Goal: Task Accomplishment & Management: Use online tool/utility

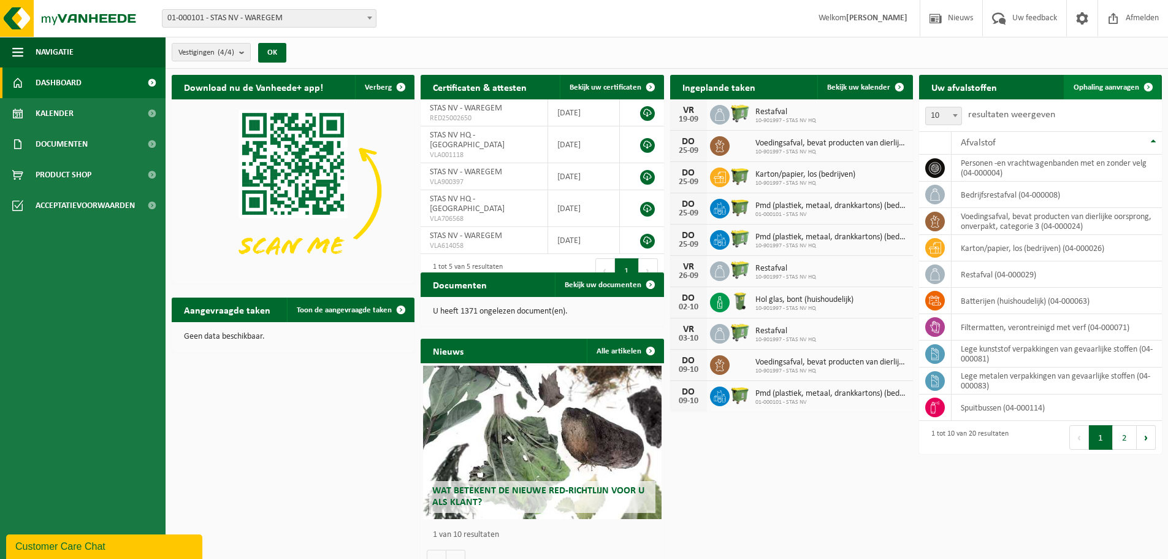
click at [1089, 86] on span "Ophaling aanvragen" at bounding box center [1107, 87] width 66 height 8
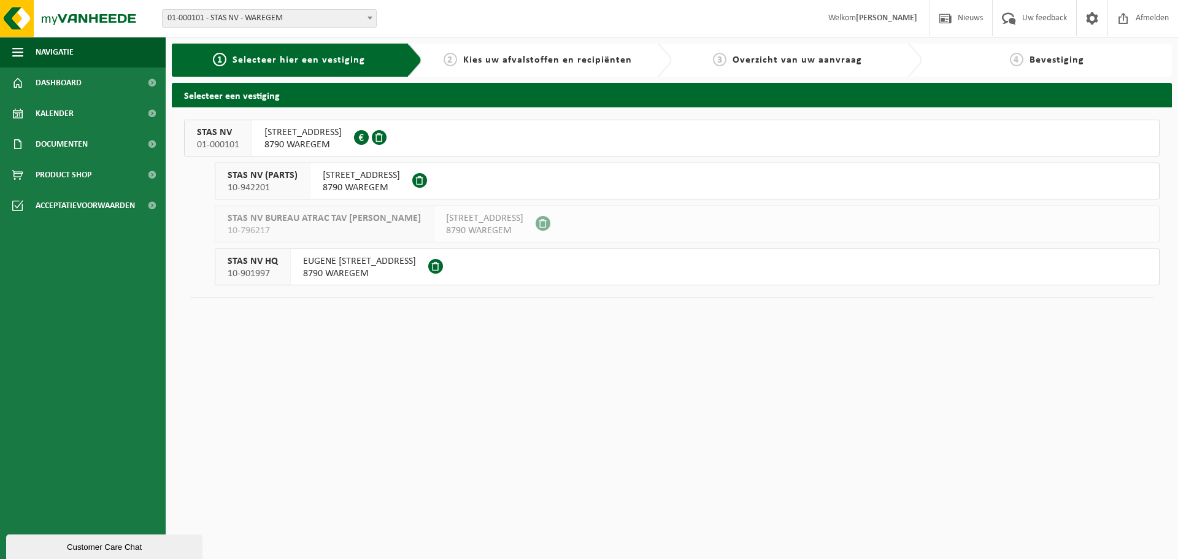
click at [336, 136] on span "[STREET_ADDRESS]" at bounding box center [302, 132] width 77 height 12
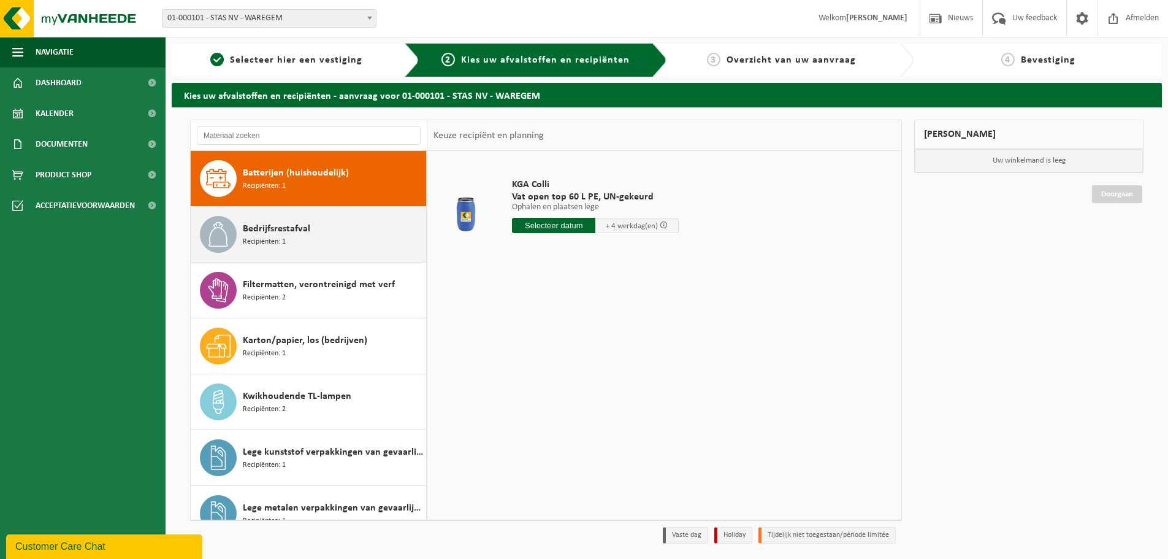
click at [289, 235] on span "Bedrijfsrestafval" at bounding box center [276, 228] width 67 height 15
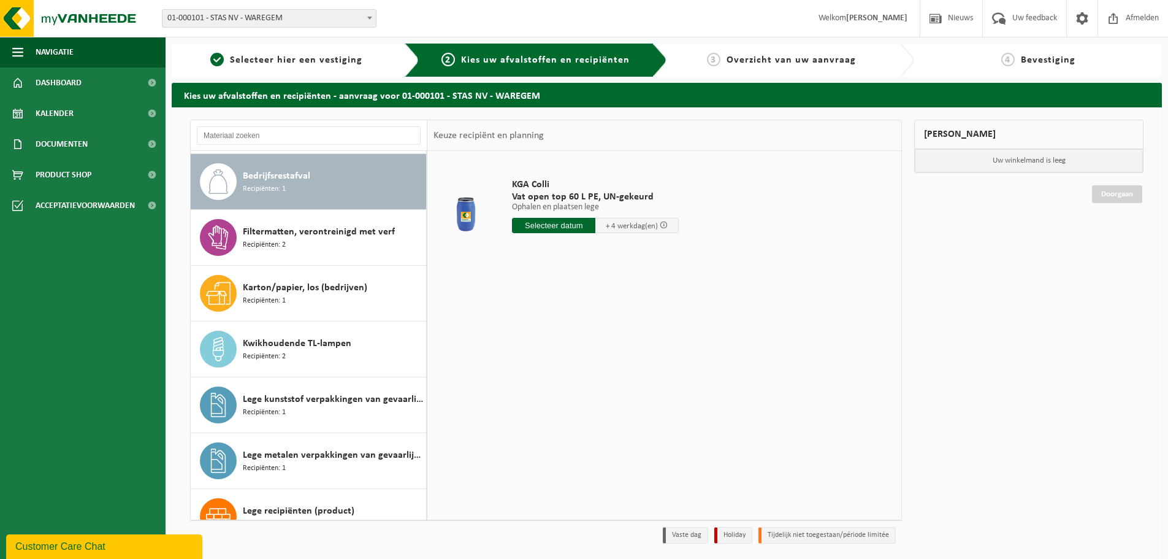
scroll to position [56, 0]
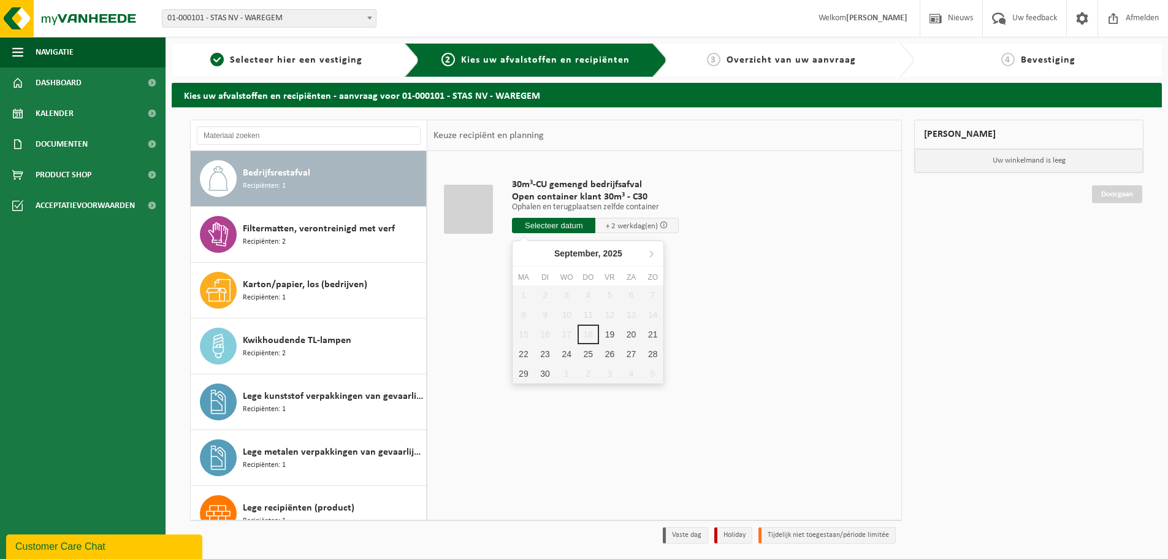
click at [551, 223] on input "text" at bounding box center [553, 225] width 83 height 15
click at [613, 333] on div "19" at bounding box center [609, 334] width 21 height 20
type input "Van 2025-09-19"
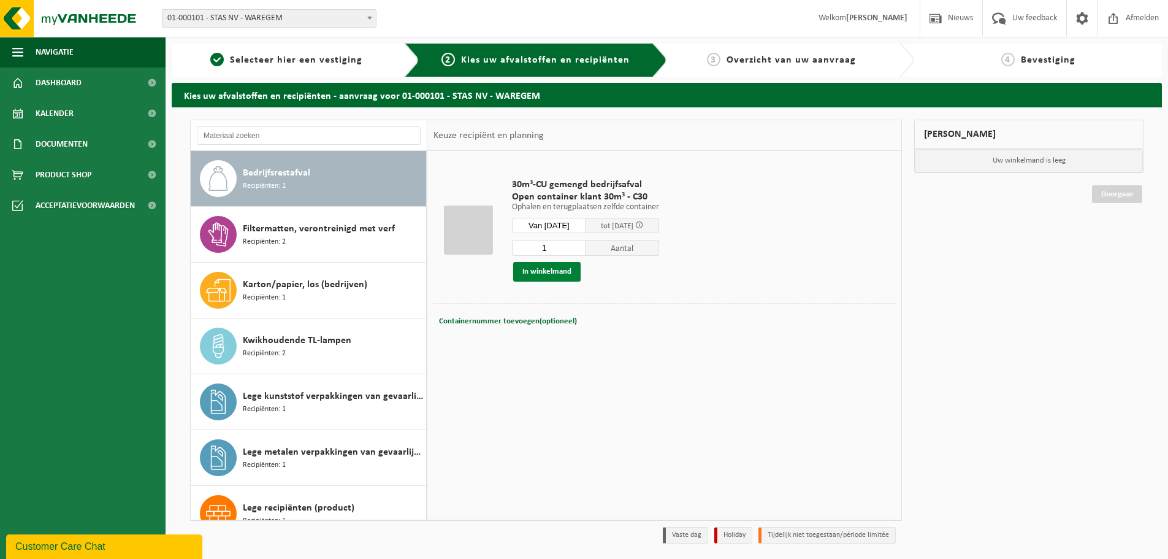
click at [554, 267] on button "In winkelmand" at bounding box center [546, 272] width 67 height 20
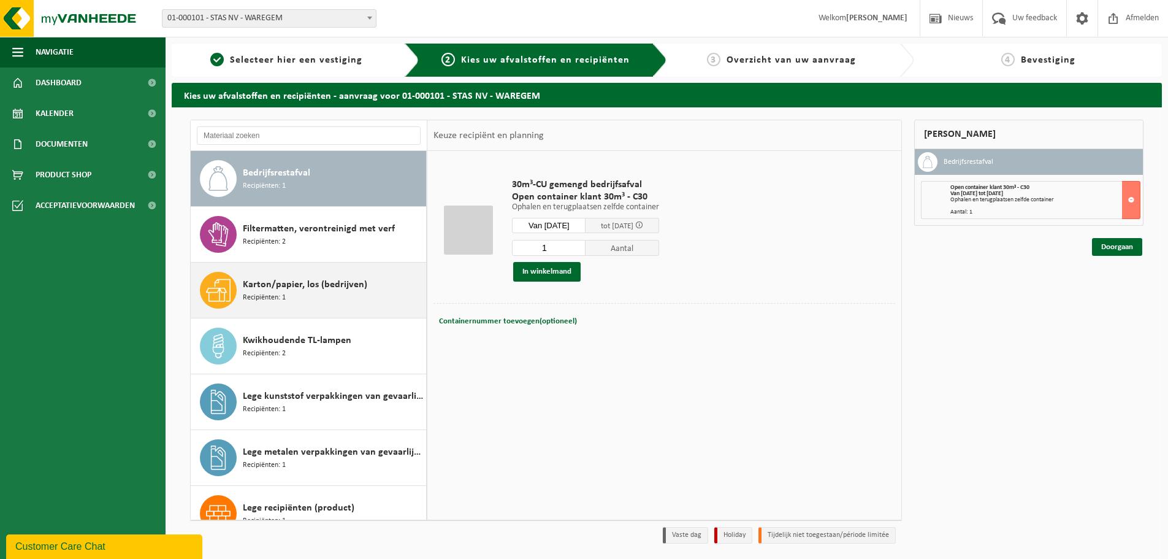
click at [336, 282] on span "Karton/papier, los (bedrijven)" at bounding box center [305, 284] width 124 height 15
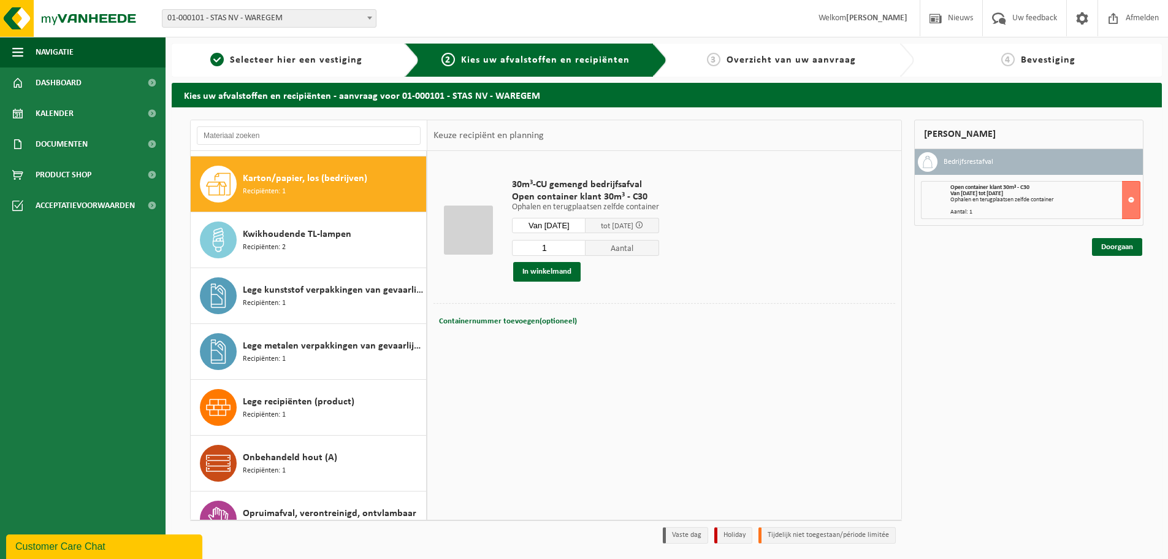
scroll to position [167, 0]
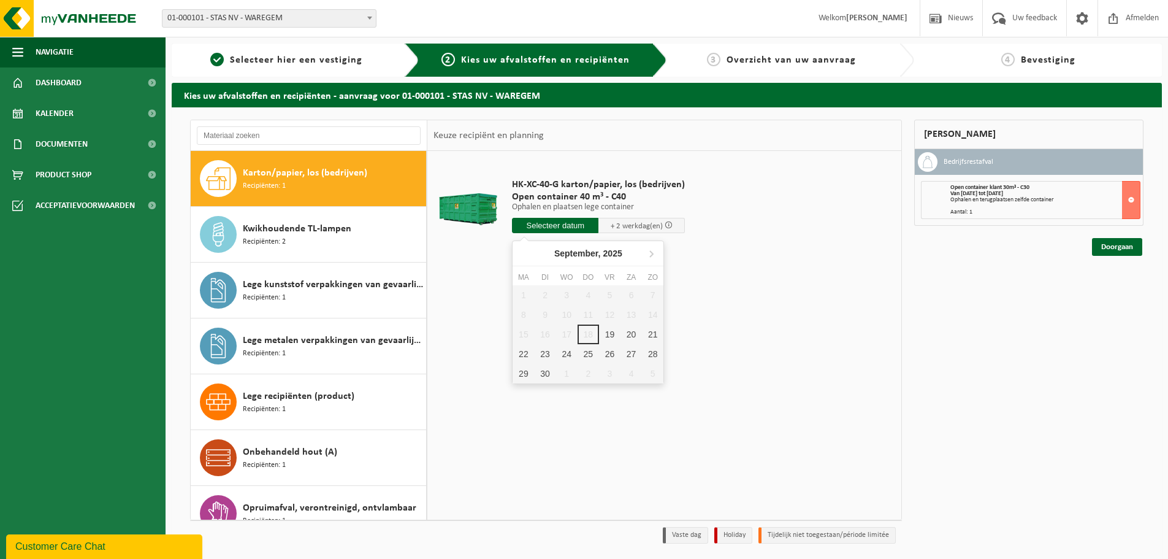
click at [541, 229] on input "text" at bounding box center [555, 225] width 86 height 15
click at [618, 332] on div "19" at bounding box center [609, 334] width 21 height 20
type input "Van 2025-09-19"
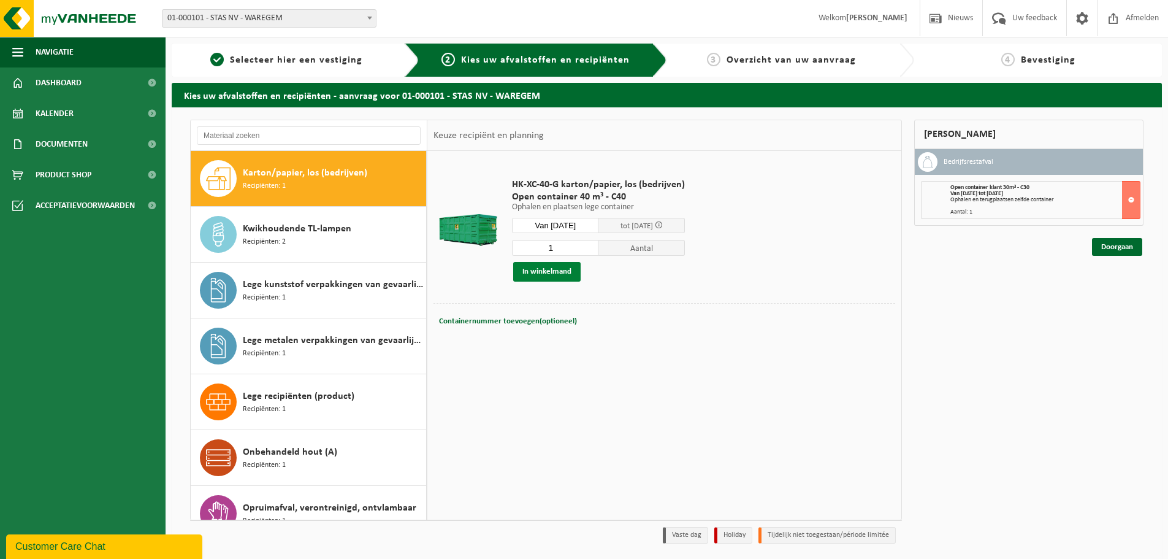
click at [570, 270] on button "In winkelmand" at bounding box center [546, 272] width 67 height 20
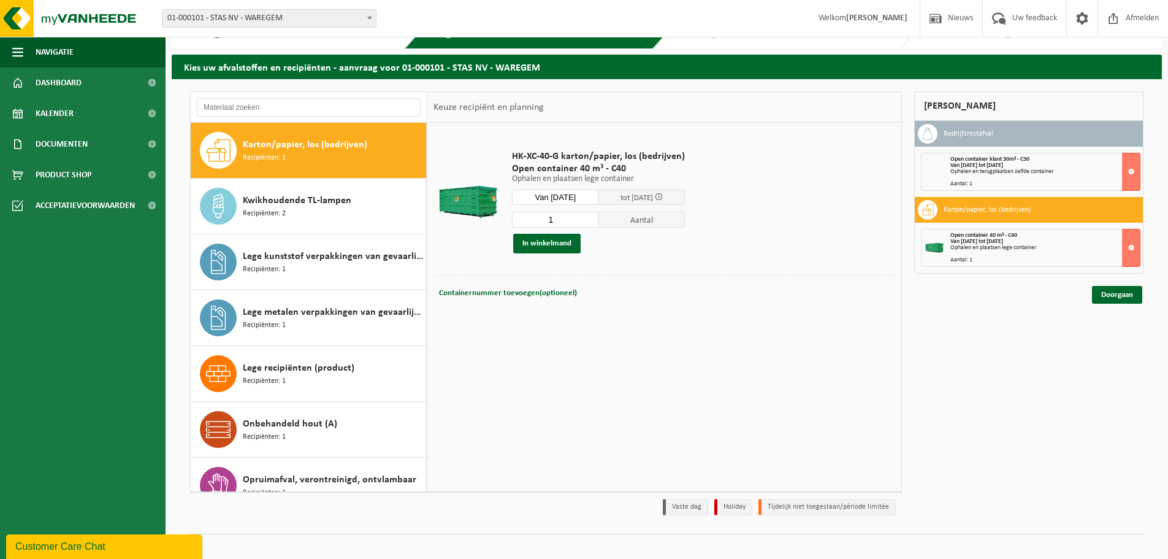
scroll to position [40, 0]
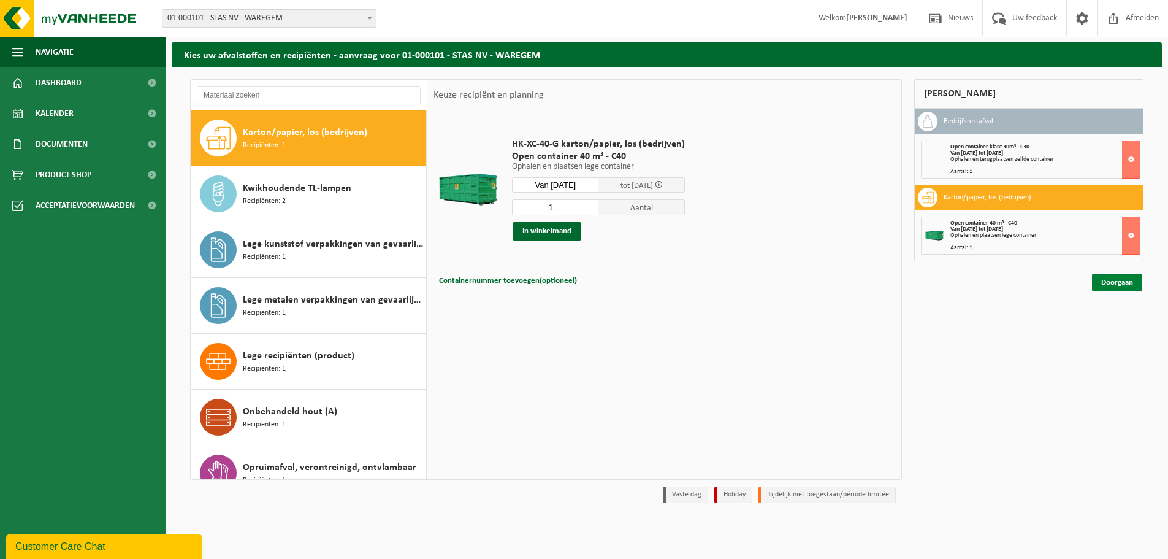
click at [1110, 275] on link "Doorgaan" at bounding box center [1117, 283] width 50 height 18
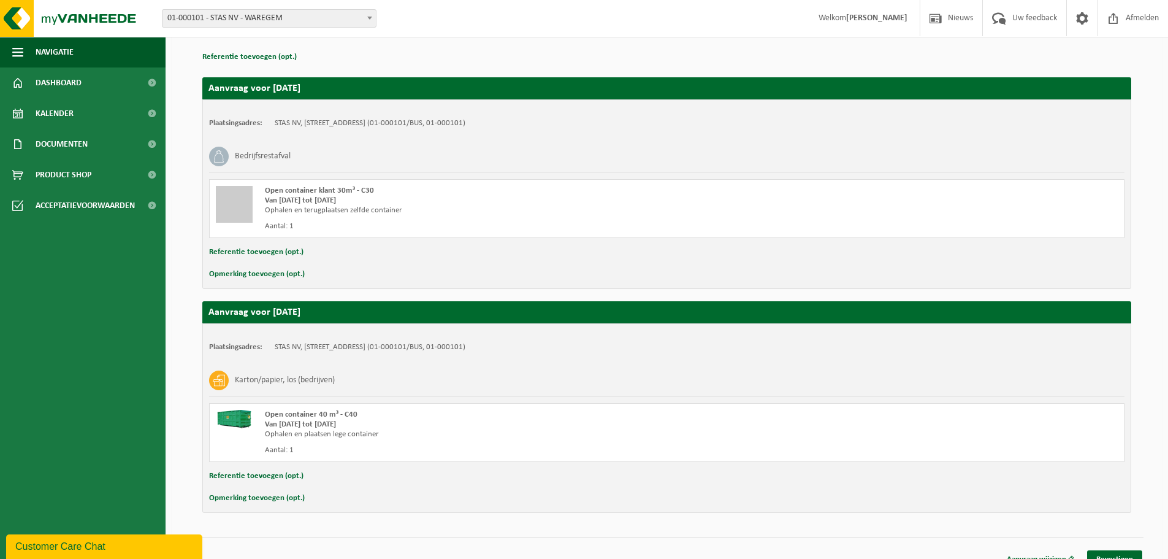
scroll to position [191, 0]
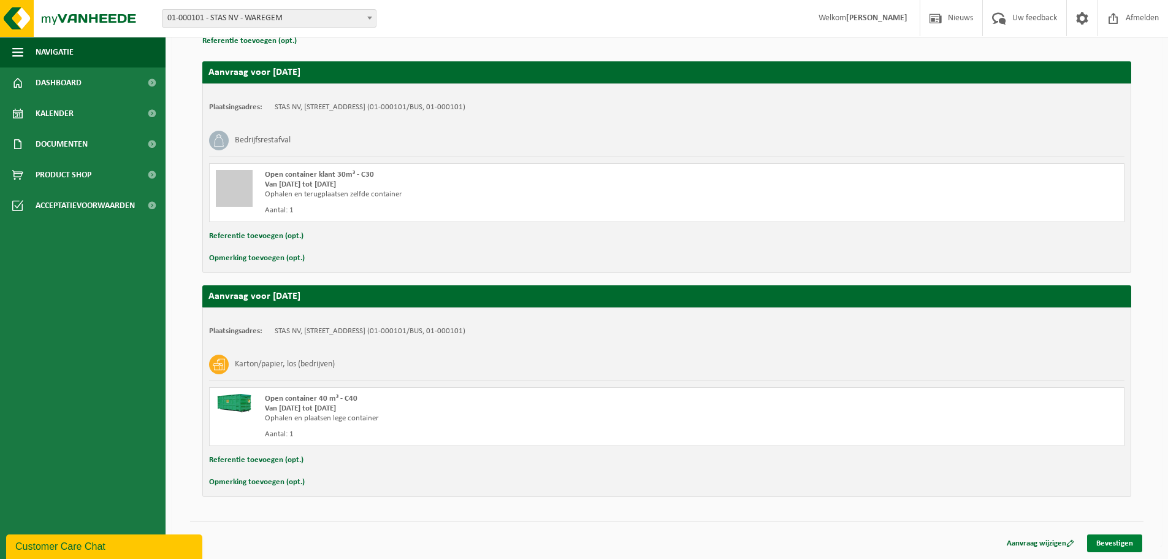
click at [1102, 543] on link "Bevestigen" at bounding box center [1114, 543] width 55 height 18
